Goal: Task Accomplishment & Management: Use online tool/utility

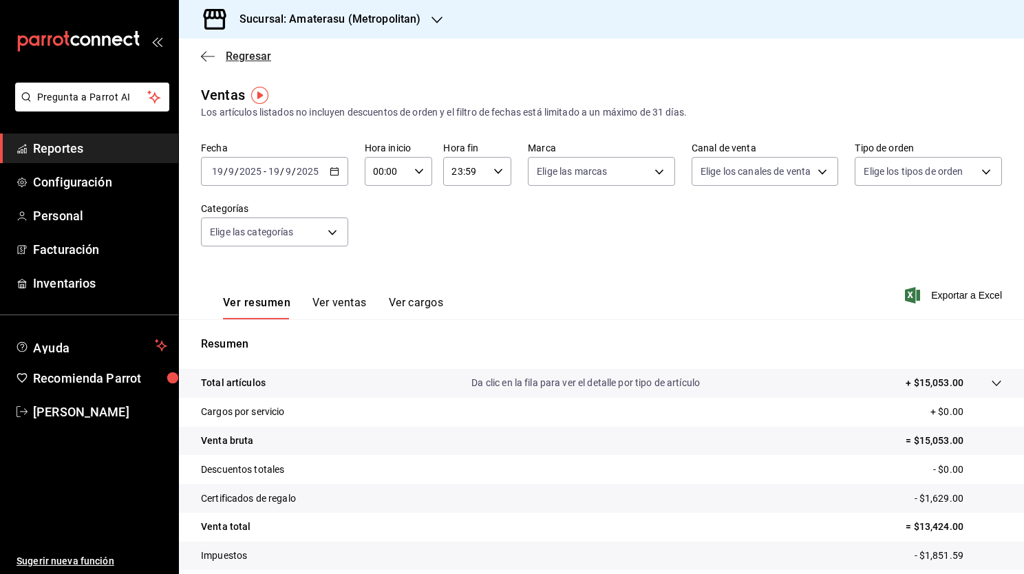
click at [206, 50] on span "Regresar" at bounding box center [236, 56] width 70 height 13
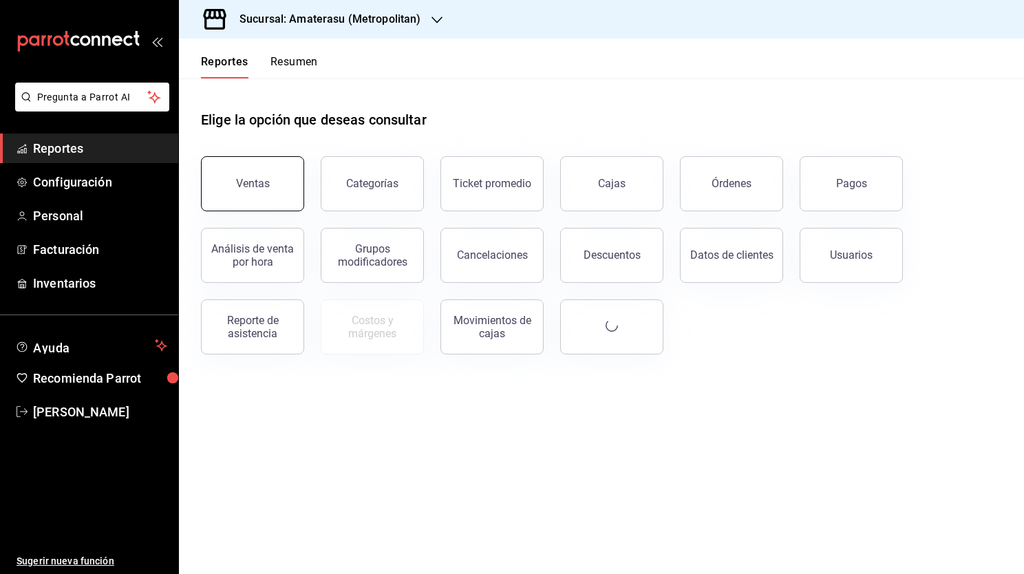
click at [280, 178] on button "Ventas" at bounding box center [252, 183] width 103 height 55
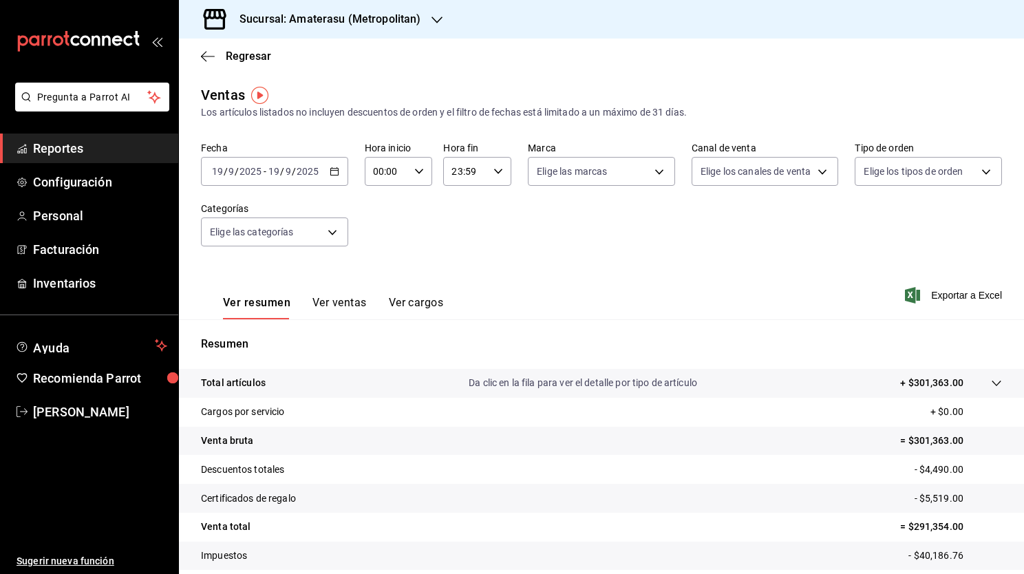
click at [330, 171] on \(Stroke\) "button" at bounding box center [334, 172] width 8 height 8
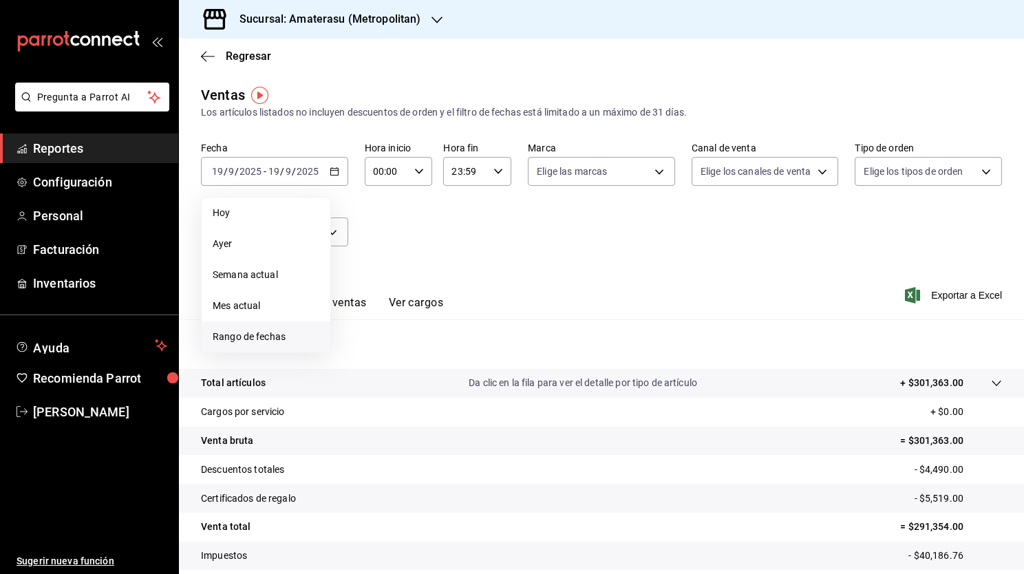
click at [277, 340] on span "Rango de fechas" at bounding box center [266, 337] width 107 height 14
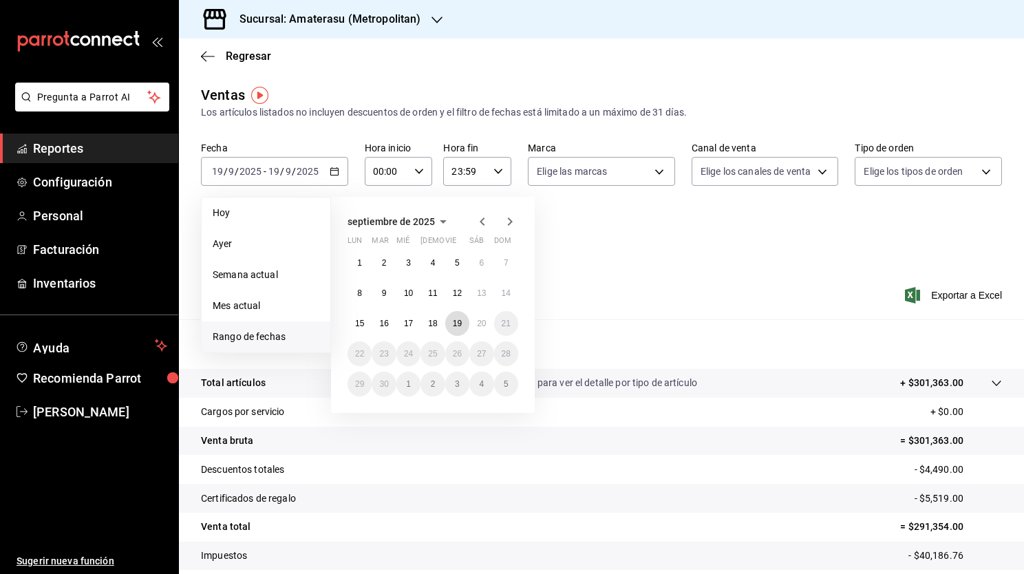
click at [460, 328] on button "19" at bounding box center [457, 323] width 24 height 25
click at [477, 326] on abbr "20" at bounding box center [481, 324] width 9 height 10
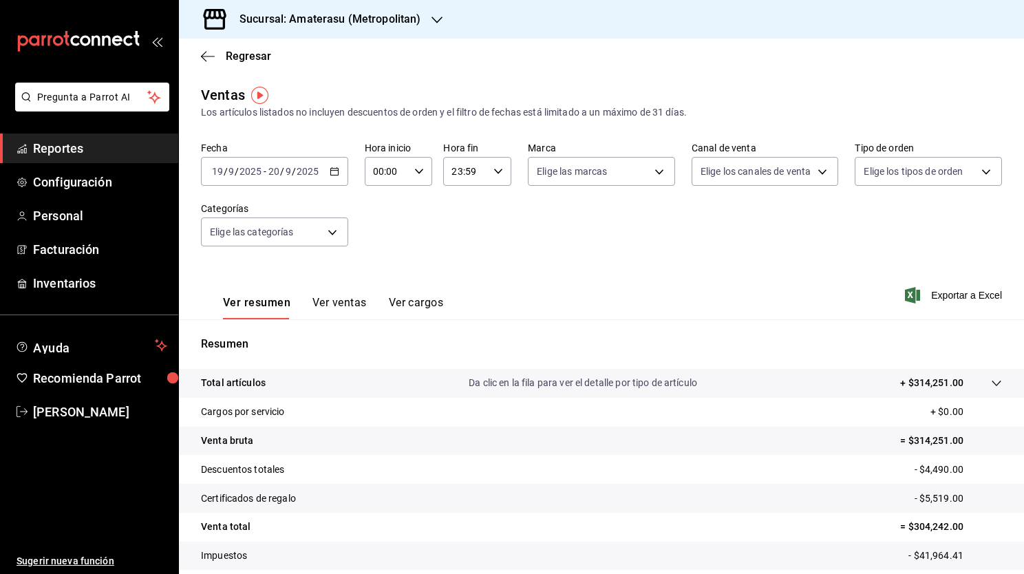
click at [416, 171] on icon "button" at bounding box center [419, 172] width 10 height 10
click at [374, 237] on span "01" at bounding box center [380, 239] width 12 height 11
type input "01:00"
click at [383, 295] on span "05" at bounding box center [380, 289] width 12 height 11
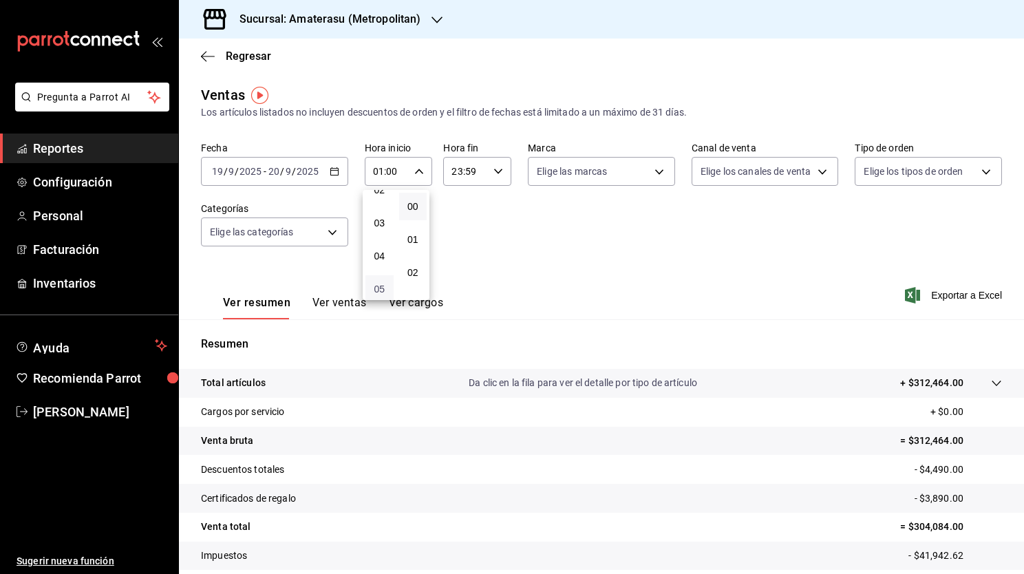
type input "05:00"
click at [380, 284] on button "05" at bounding box center [380, 289] width 28 height 28
click at [639, 176] on div at bounding box center [512, 287] width 1024 height 574
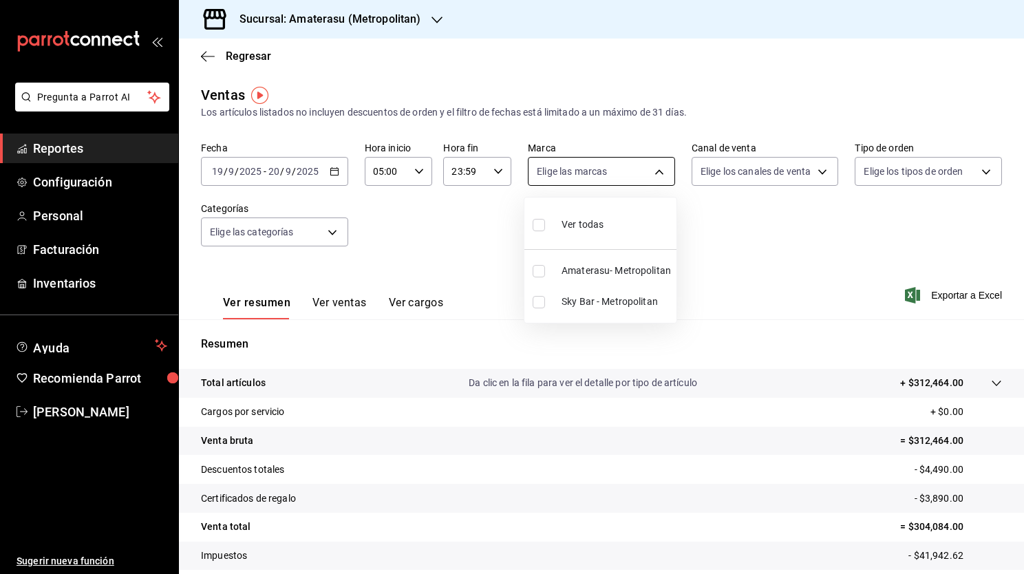
click at [657, 171] on body "Pregunta a Parrot AI Reportes Configuración Personal Facturación Inventarios Ay…" at bounding box center [512, 287] width 1024 height 574
click at [540, 304] on input "checkbox" at bounding box center [539, 302] width 12 height 12
checkbox input "true"
type input "f3afaab8-8c3d-4e49-a299-af9bdf6027b2"
click at [754, 324] on div at bounding box center [512, 287] width 1024 height 574
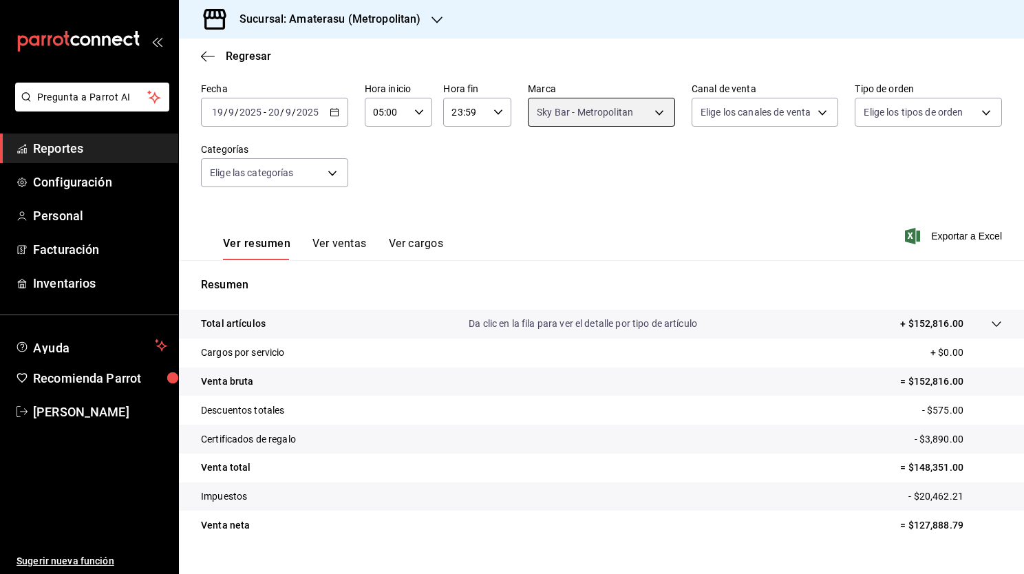
scroll to position [85, 0]
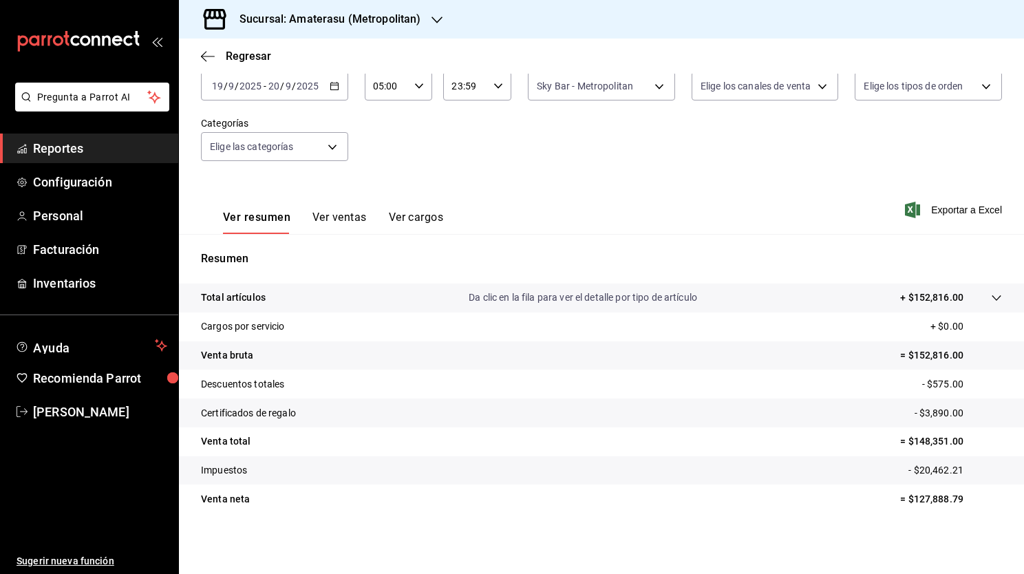
click at [991, 295] on icon at bounding box center [996, 298] width 11 height 11
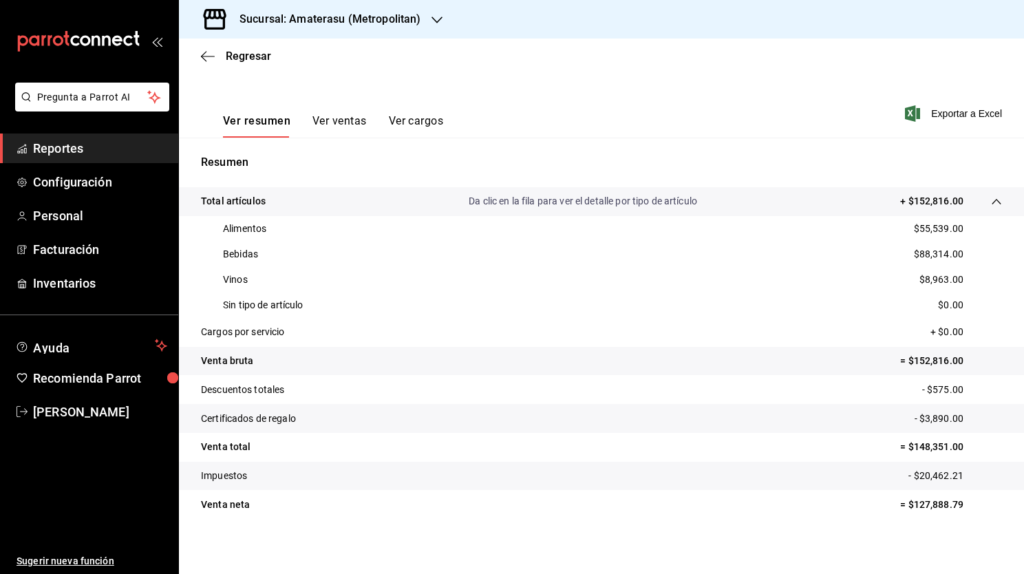
scroll to position [187, 0]
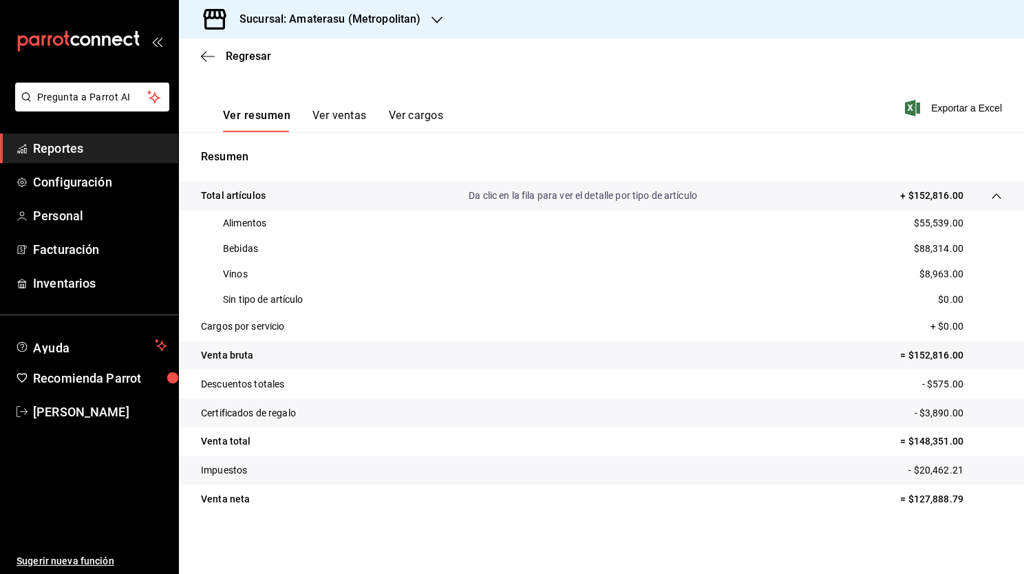
click at [333, 113] on button "Ver ventas" at bounding box center [340, 120] width 54 height 23
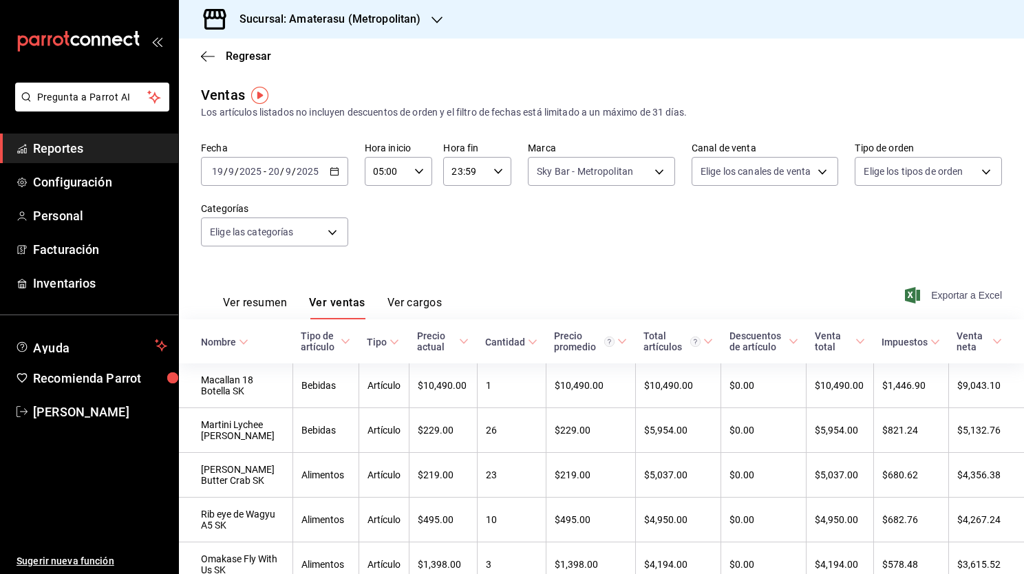
click at [963, 302] on span "Exportar a Excel" at bounding box center [955, 295] width 94 height 17
